Goal: Check status: Check status

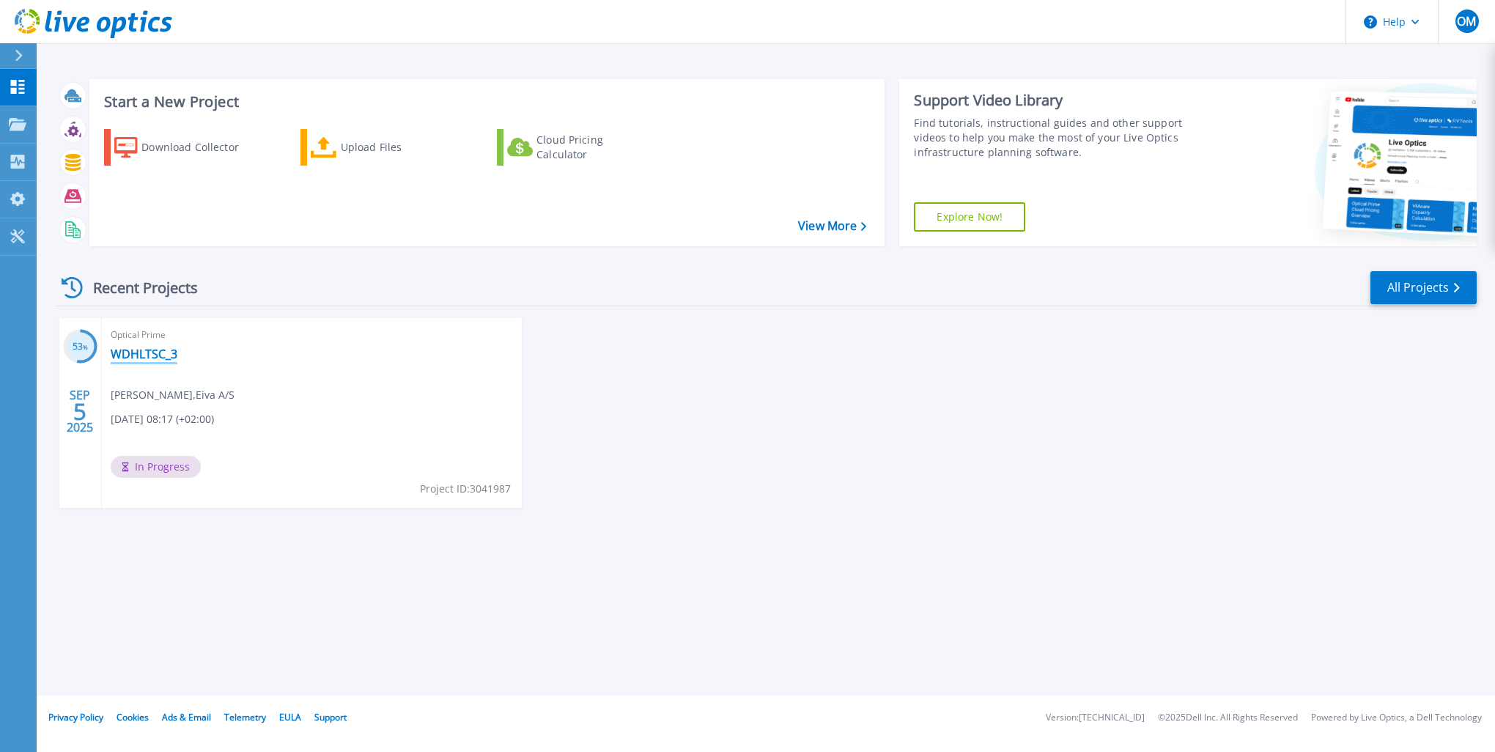
click at [152, 353] on link "WDHLTSC_3" at bounding box center [144, 354] width 67 height 15
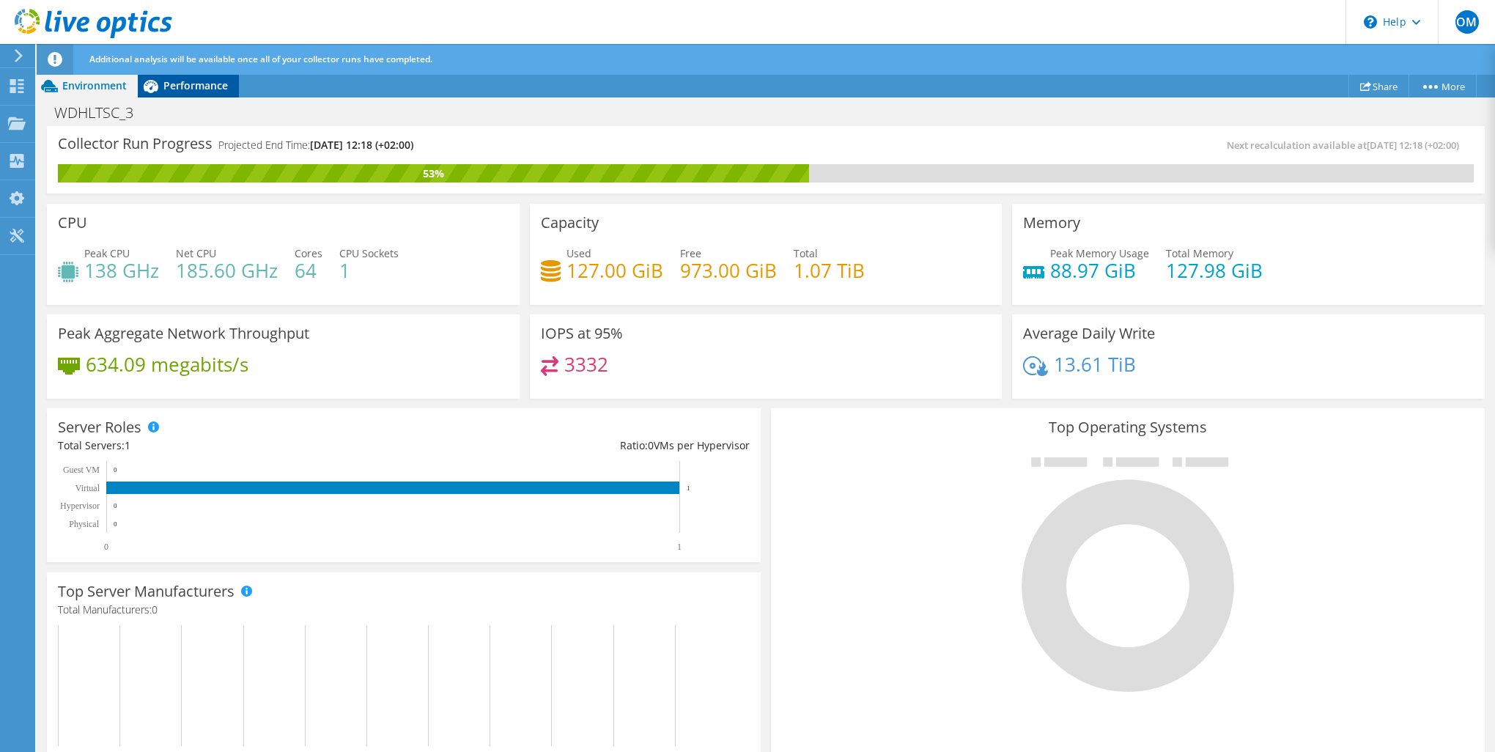
click at [158, 89] on icon at bounding box center [151, 86] width 26 height 26
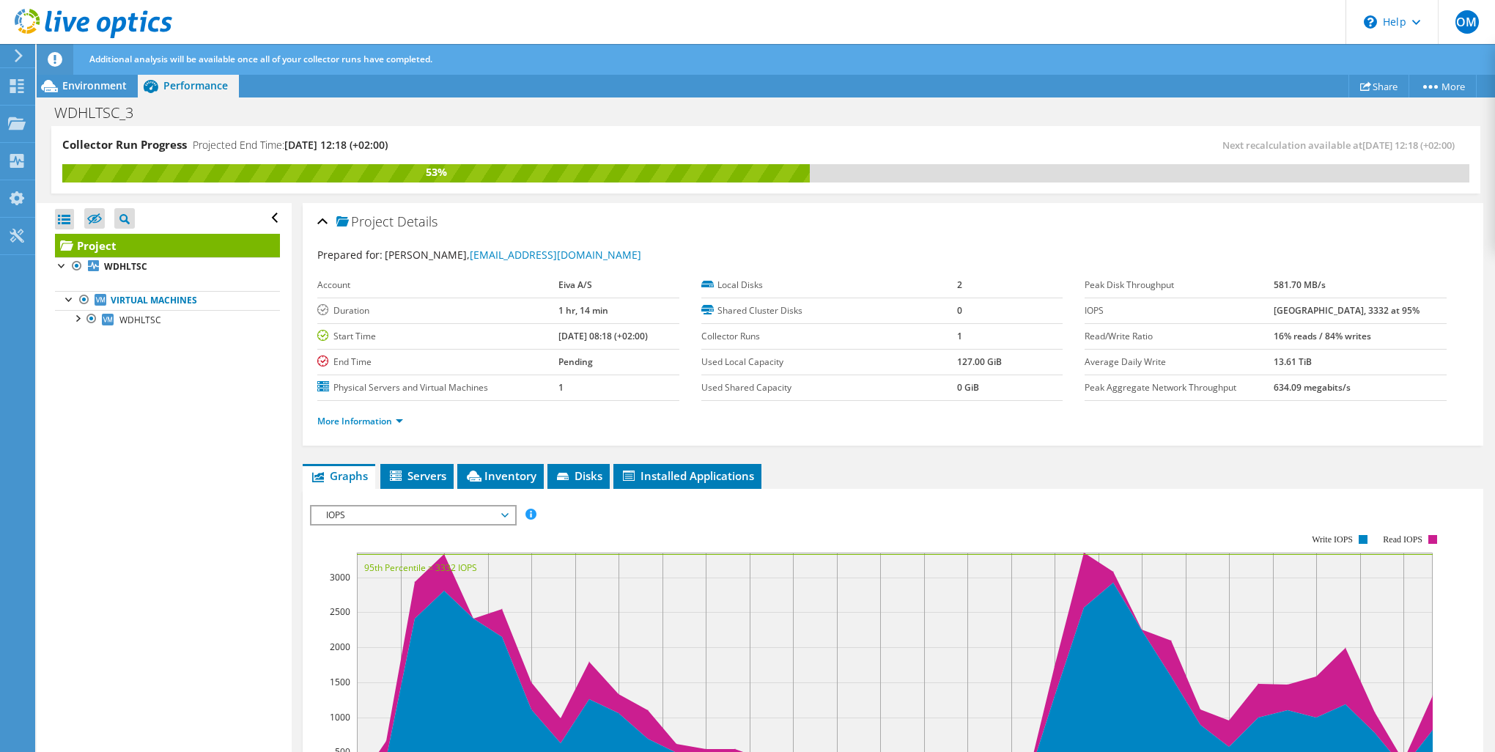
click at [452, 517] on span "IOPS" at bounding box center [413, 515] width 188 height 18
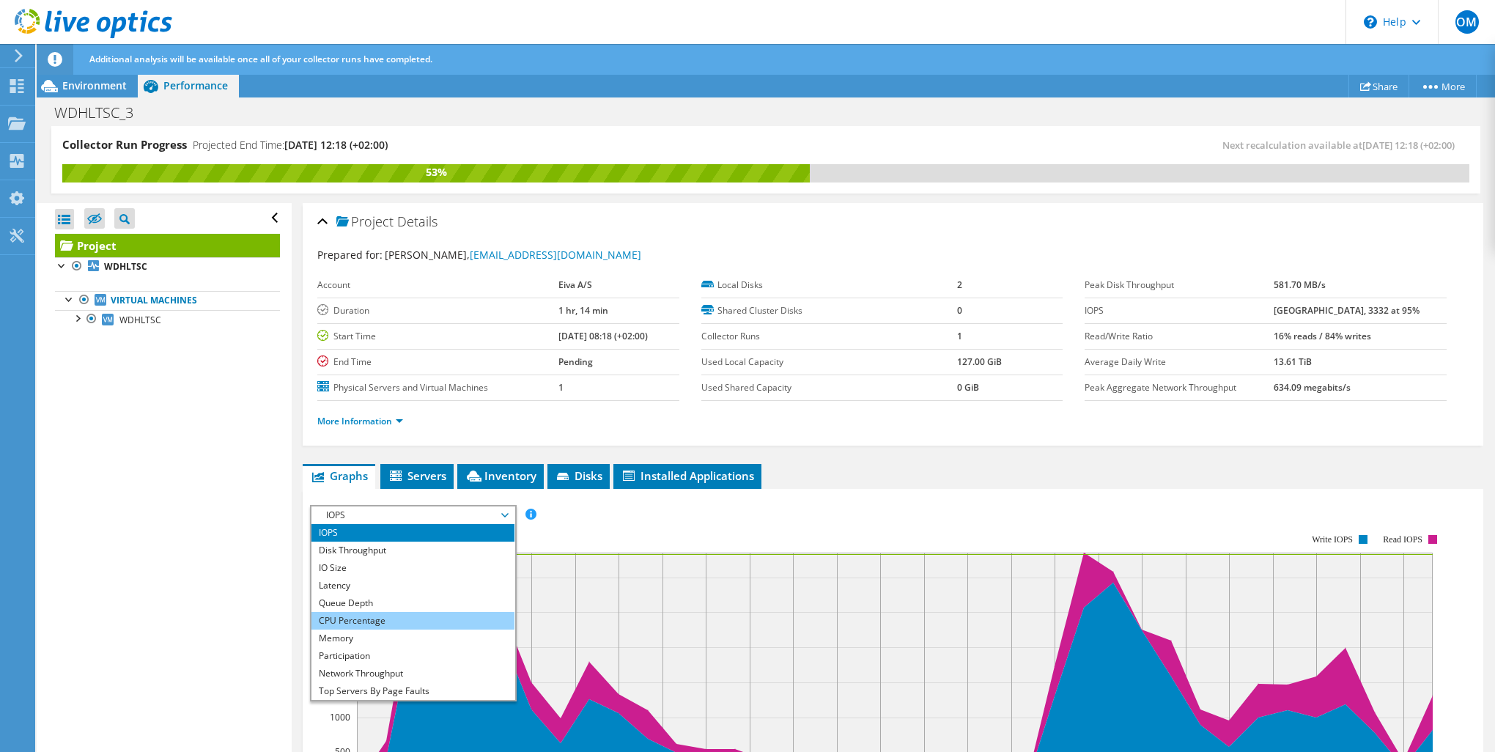
click at [427, 617] on li "CPU Percentage" at bounding box center [412, 621] width 203 height 18
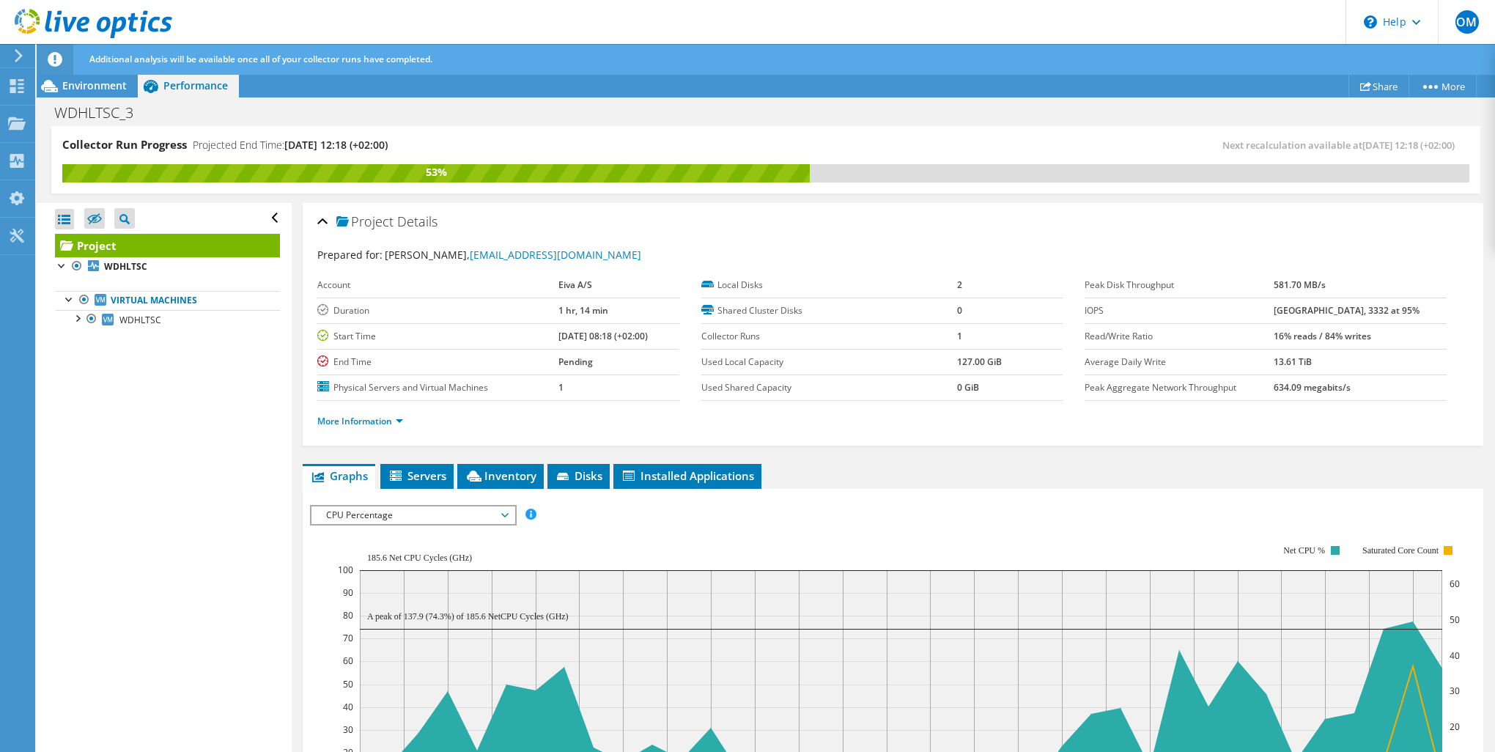
scroll to position [97, 0]
